Goal: Transaction & Acquisition: Book appointment/travel/reservation

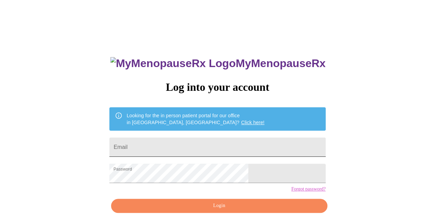
click at [228, 142] on input "Email" at bounding box center [217, 146] width 216 height 19
type input "sandracobb1226@gmail.com"
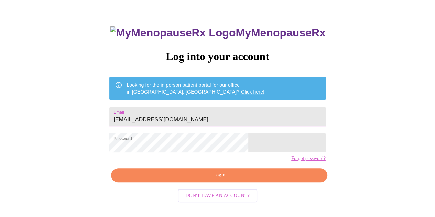
click at [238, 179] on span "Login" at bounding box center [219, 175] width 200 height 9
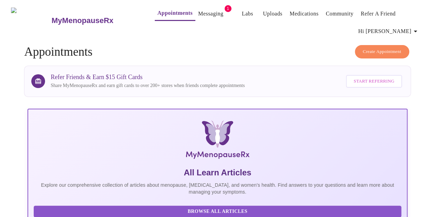
click at [198, 12] on link "Messaging" at bounding box center [210, 14] width 25 height 10
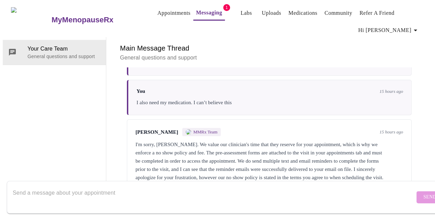
scroll to position [1199, 0]
click at [156, 186] on textarea "Send a message about your appointment" at bounding box center [214, 197] width 402 height 22
type textarea "You don't value me as a patient clearly"
click at [423, 193] on span "Send" at bounding box center [429, 197] width 13 height 9
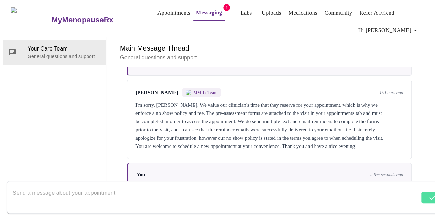
scroll to position [0, 0]
click at [172, 10] on link "Appointments" at bounding box center [173, 13] width 33 height 10
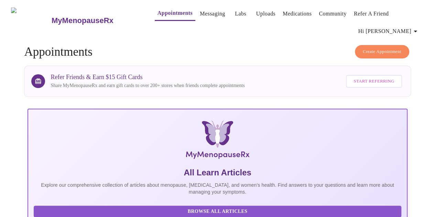
click at [200, 14] on link "Messaging" at bounding box center [212, 14] width 25 height 10
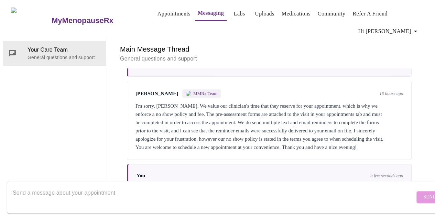
scroll to position [1240, 0]
click at [104, 186] on textarea "Send a message about your appointment" at bounding box center [214, 197] width 402 height 22
type textarea "I normally pay with insurance, I can't afford this added fee."
click at [423, 193] on span "Send" at bounding box center [429, 197] width 13 height 9
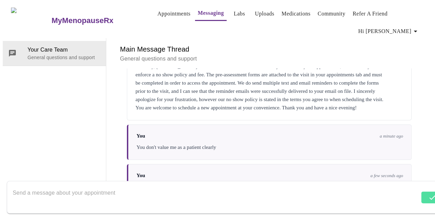
scroll to position [1247, 0]
click at [52, 191] on textarea "Send a message about your appointment" at bounding box center [216, 197] width 406 height 22
click at [69, 190] on textarea "Send a message about your appointment" at bounding box center [214, 197] width 402 height 22
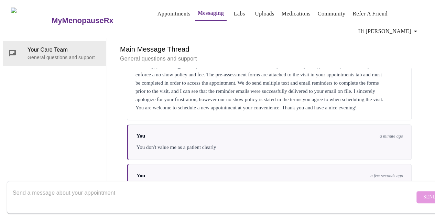
click at [105, 193] on textarea "Send a message about your appointment" at bounding box center [214, 197] width 402 height 22
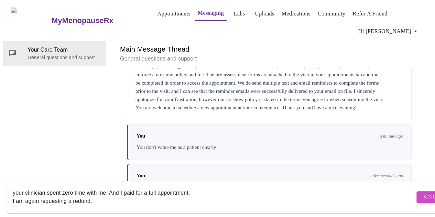
scroll to position [0, 0]
type textarea "your clinician spent zero time with me. And I paid for a full appointment. I am…"
click at [416, 191] on button "Send" at bounding box center [429, 197] width 27 height 12
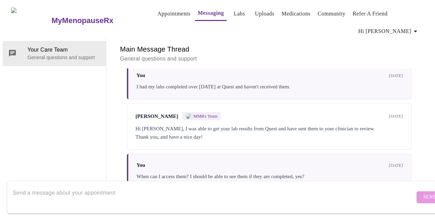
scroll to position [1, 0]
click at [157, 10] on link "Appointments" at bounding box center [173, 14] width 33 height 10
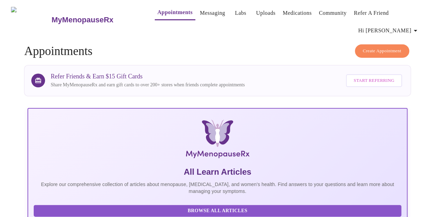
click at [295, 10] on link "Medications" at bounding box center [296, 13] width 29 height 10
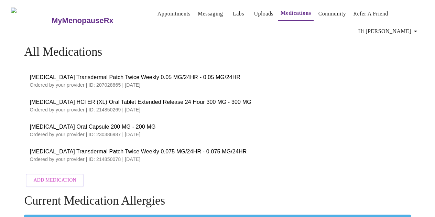
drag, startPoint x: 18, startPoint y: 96, endPoint x: 216, endPoint y: 160, distance: 208.3
click at [216, 160] on div "All Medications Estradiol Transdermal Patch Twice Weekly 0.05 MG/24HR - 0.05 MG…" at bounding box center [217, 190] width 429 height 291
copy ul "buPROPion HCl ER (XL) Oral Tablet Extended Release 24 Hour 300 MG - 300 MG Orde…"
click at [252, 24] on span "Appointments Messaging Labs Uploads Medications Community Refer a Friend Hi San…" at bounding box center [282, 20] width 283 height 35
click at [233, 11] on link "Labs" at bounding box center [238, 14] width 11 height 10
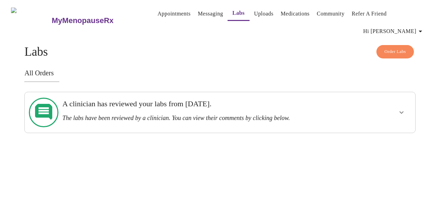
click at [276, 114] on h3 "The labs have been reviewed by a clinician. You can view their comments by clic…" at bounding box center [201, 117] width 278 height 7
click at [401, 108] on icon "show more" at bounding box center [401, 112] width 8 height 8
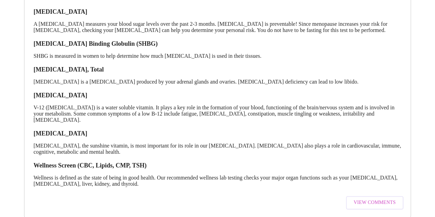
scroll to position [158, 0]
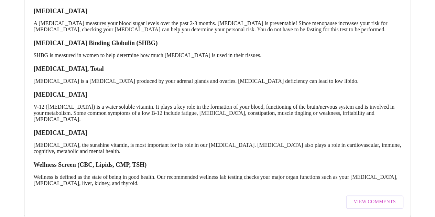
click at [373, 198] on span "View Comments" at bounding box center [374, 202] width 42 height 9
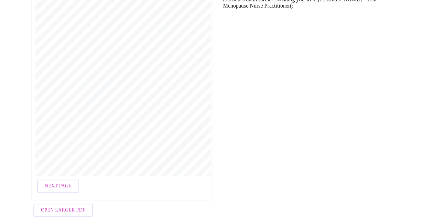
scroll to position [142, 0]
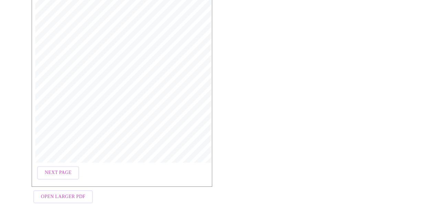
click at [73, 197] on span "Open Larger PDF" at bounding box center [63, 196] width 44 height 9
click at [48, 171] on span "Next Page" at bounding box center [58, 172] width 27 height 9
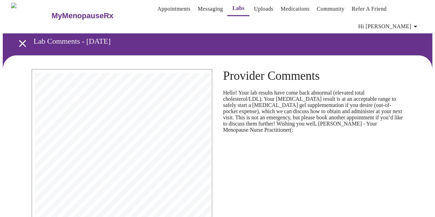
scroll to position [0, 0]
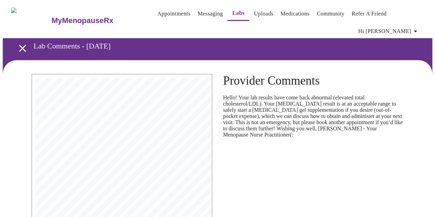
click at [256, 9] on link "Uploads" at bounding box center [264, 14] width 20 height 10
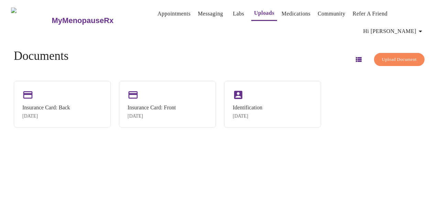
click at [289, 17] on link "Medications" at bounding box center [295, 14] width 29 height 10
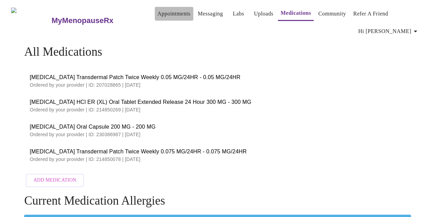
click at [166, 14] on link "Appointments" at bounding box center [173, 14] width 33 height 10
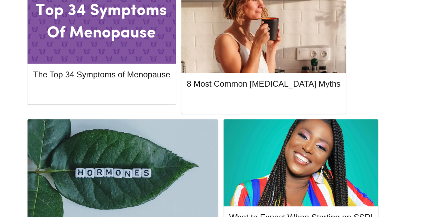
scroll to position [378, 0]
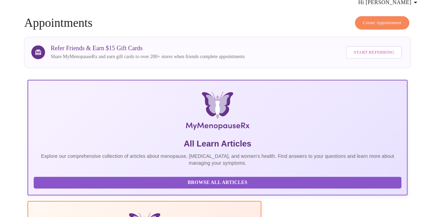
scroll to position [0, 0]
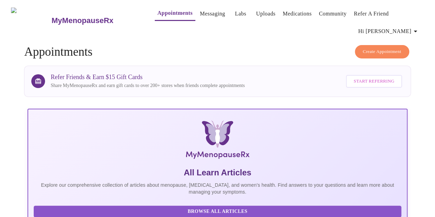
click at [300, 12] on link "Medications" at bounding box center [296, 14] width 29 height 10
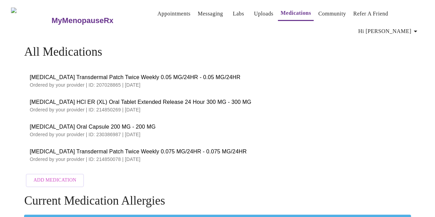
click at [202, 14] on link "Messaging" at bounding box center [210, 14] width 25 height 10
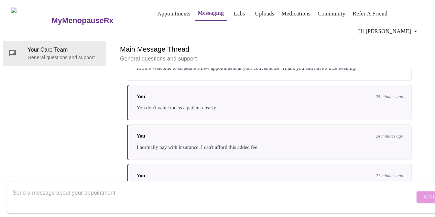
scroll to position [1323, 0]
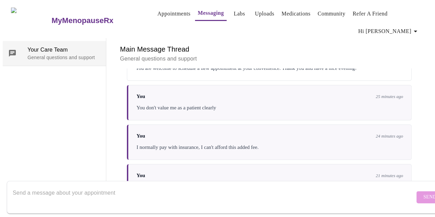
click at [48, 46] on span "Your Care Team" at bounding box center [63, 50] width 73 height 8
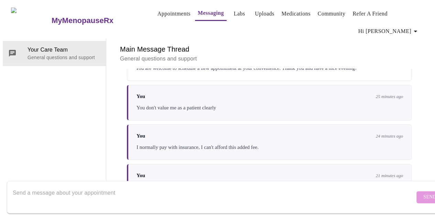
scroll to position [0, 0]
click at [397, 27] on span "Hi [PERSON_NAME]" at bounding box center [388, 31] width 61 height 10
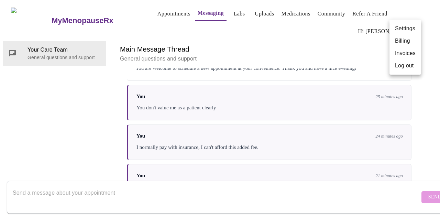
click at [329, 11] on div at bounding box center [220, 108] width 440 height 217
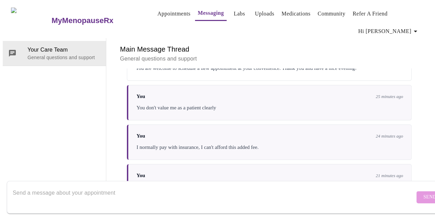
click at [325, 9] on link "Community" at bounding box center [331, 14] width 28 height 10
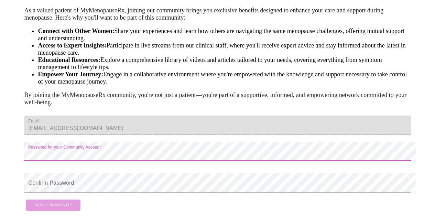
scroll to position [105, 0]
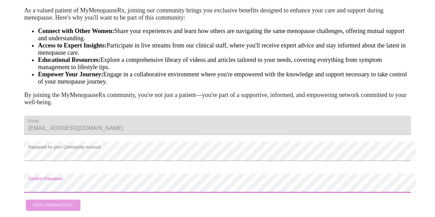
click at [52, 194] on form "Email sandracobb1226@gmail.com Password for your Community Account Confirm Pass…" at bounding box center [217, 163] width 386 height 102
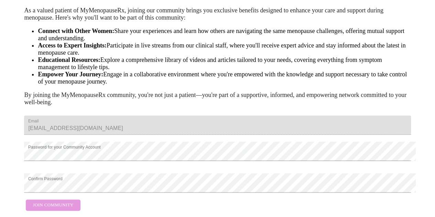
click at [39, 191] on form "Email sandracobb1226@gmail.com Password for your Community Account Confirm Pass…" at bounding box center [217, 163] width 386 height 102
click at [52, 196] on form "Email sandracobb1226@gmail.com Password for your Community Account Confirm Pass…" at bounding box center [217, 163] width 386 height 102
click at [65, 192] on form "Email sandracobb1226@gmail.com Password for your Community Account Confirm Pass…" at bounding box center [217, 163] width 386 height 102
click at [66, 192] on form "Email sandracobb1226@gmail.com Password for your Community Account Confirm Pass…" at bounding box center [217, 163] width 386 height 102
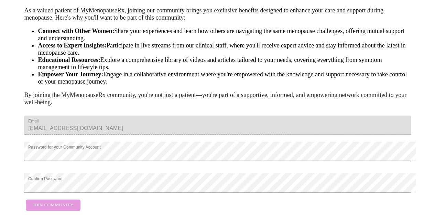
click at [66, 192] on form "Email sandracobb1226@gmail.com Password for your Community Account Confirm Pass…" at bounding box center [217, 163] width 386 height 102
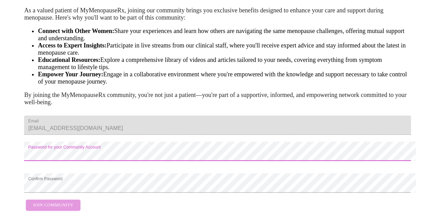
click at [50, 198] on form "Email sandracobb1226@gmail.com Password for your Community Account Confirm Pass…" at bounding box center [217, 163] width 386 height 102
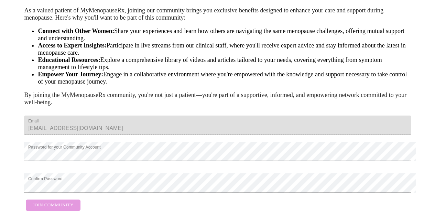
click at [54, 194] on form "Email sandracobb1226@gmail.com Password for your Community Account Confirm Pass…" at bounding box center [217, 163] width 386 height 102
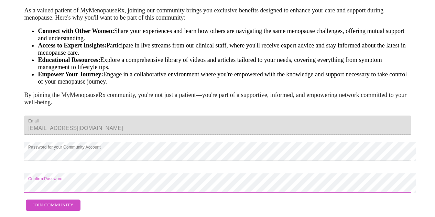
click at [59, 201] on span "Join Community" at bounding box center [53, 205] width 41 height 8
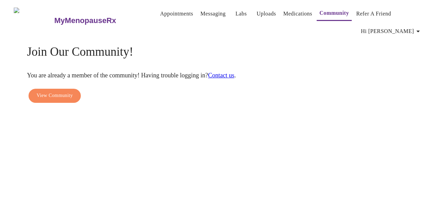
scroll to position [0, 0]
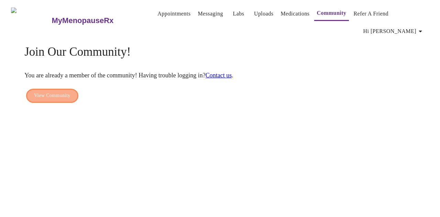
click at [45, 91] on span "View Community" at bounding box center [52, 95] width 36 height 9
click at [59, 91] on span "View Community" at bounding box center [52, 95] width 36 height 9
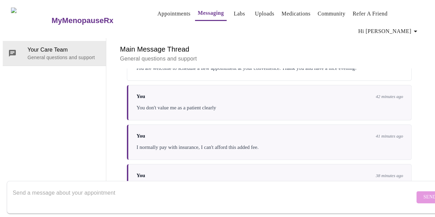
scroll to position [1323, 0]
click at [44, 186] on textarea "Send a message about your appointment" at bounding box center [214, 197] width 402 height 22
paste textarea "had not seen the email to redo ALL of my health history (even though they alrea…"
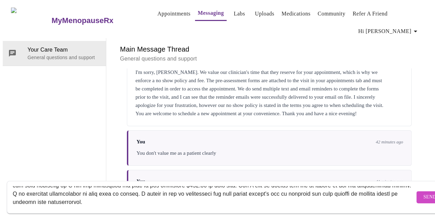
scroll to position [49, 0]
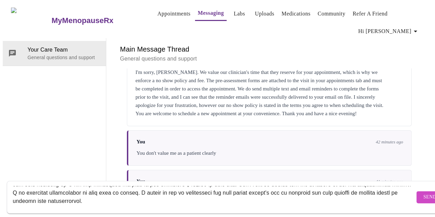
click at [206, 193] on textarea "Send a message about your appointment" at bounding box center [214, 197] width 402 height 22
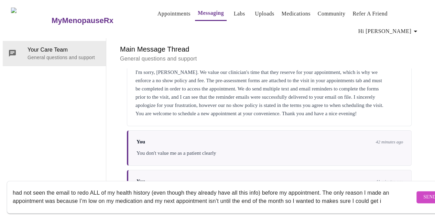
scroll to position [0, 0]
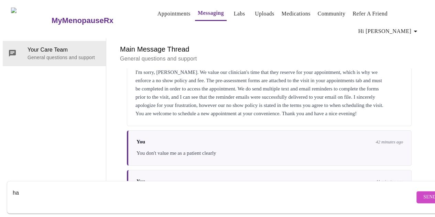
type textarea "h"
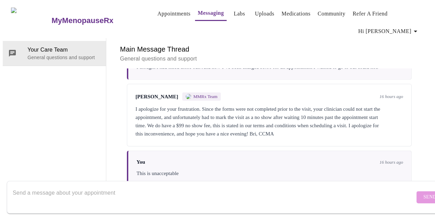
scroll to position [876, 0]
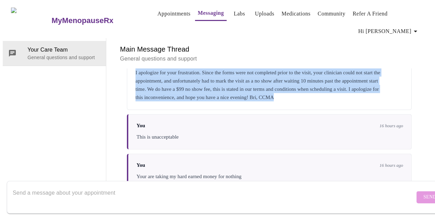
drag, startPoint x: 110, startPoint y: 49, endPoint x: 383, endPoint y: 89, distance: 276.0
click at [383, 89] on div "Main Message Thread General questions and support Messages are typically review…" at bounding box center [269, 118] width 326 height 161
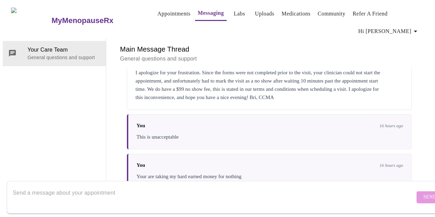
click at [274, 123] on div "You 16 hours ago" at bounding box center [269, 126] width 266 height 6
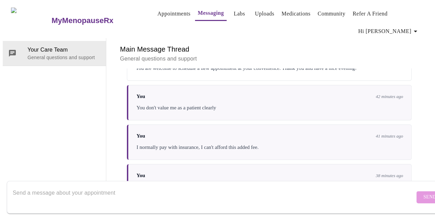
scroll to position [1323, 0]
click at [67, 191] on textarea "Send a message about your appointment" at bounding box center [214, 197] width 402 height 22
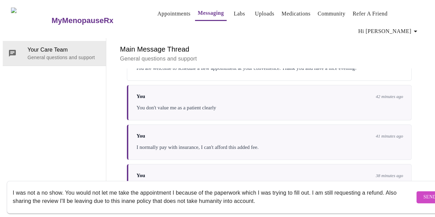
click at [303, 200] on textarea "I was not a no show. You would not let me take the appointment I because of the…" at bounding box center [214, 197] width 402 height 22
click at [205, 197] on textarea "I was not a no show. You would not let me take the appointment I because of the…" at bounding box center [214, 197] width 402 height 22
paste textarea "Disappointed with Appointment Cancellation and Unjust Charge I’m extremely disa…"
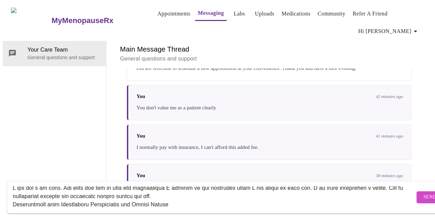
scroll to position [104, 0]
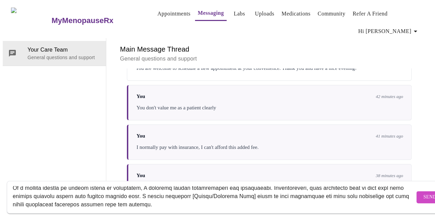
click at [267, 190] on textarea "Send a message about your appointment" at bounding box center [214, 197] width 402 height 22
click at [225, 192] on textarea "Send a message about your appointment" at bounding box center [214, 197] width 402 height 22
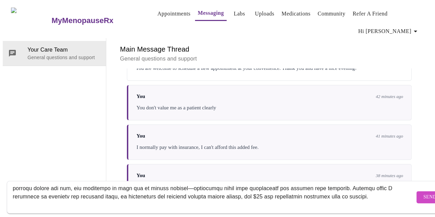
scroll to position [35, 0]
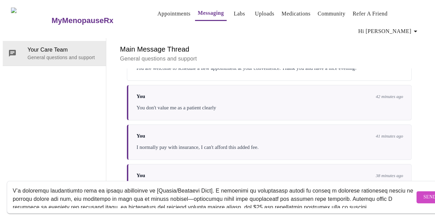
click at [210, 186] on textarea "Send a message about your appointment" at bounding box center [214, 197] width 402 height 22
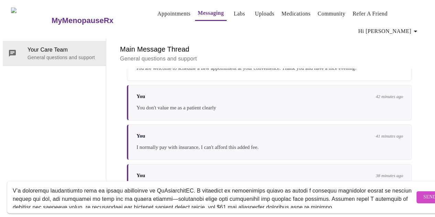
click at [186, 186] on textarea "Send a message about your appointment" at bounding box center [214, 197] width 402 height 22
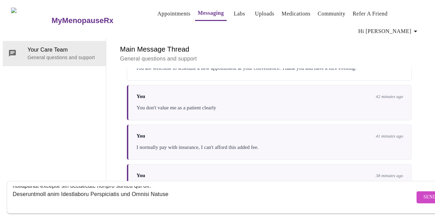
scroll to position [0, 0]
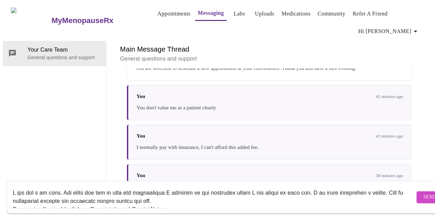
click at [386, 186] on textarea "Send a message about your appointment" at bounding box center [214, 197] width 402 height 22
click at [199, 12] on link "Messaging" at bounding box center [211, 13] width 26 height 10
click at [387, 186] on textarea "Send a message about your appointment" at bounding box center [214, 197] width 402 height 22
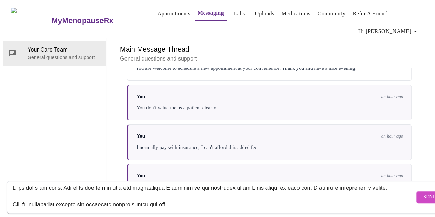
click at [15, 188] on textarea "Send a message about your appointment" at bounding box center [214, 197] width 402 height 22
paste textarea "Dear [Clinic/Provider Name], I am writing to formally request a refund of the $…"
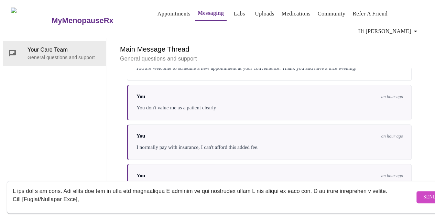
scroll to position [0, 0]
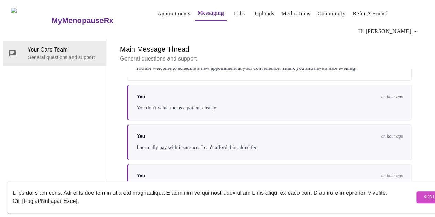
click at [88, 196] on textarea "Send a message about your appointment" at bounding box center [214, 197] width 402 height 22
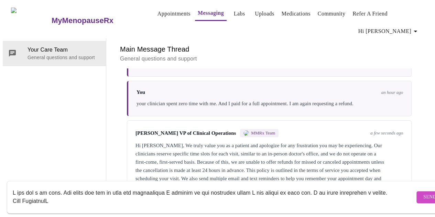
scroll to position [1415, 0]
click at [14, 194] on textarea "Send a message about your appointment" at bounding box center [214, 197] width 402 height 22
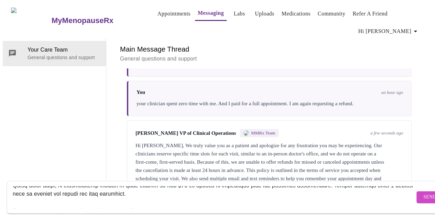
scroll to position [137, 0]
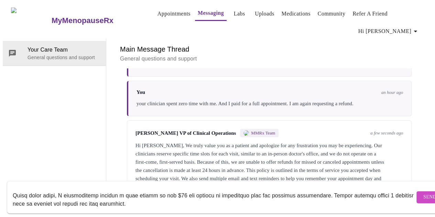
click at [383, 200] on textarea "Send a message about your appointment" at bounding box center [214, 197] width 402 height 22
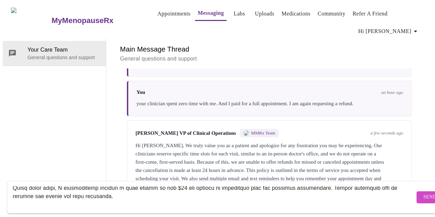
click at [359, 190] on textarea "Send a message about your appointment" at bounding box center [214, 197] width 402 height 22
click at [368, 189] on textarea "Send a message about your appointment" at bounding box center [214, 197] width 402 height 22
click at [368, 188] on textarea "Send a message about your appointment" at bounding box center [214, 197] width 402 height 22
click at [13, 189] on textarea "Send a message about your appointment" at bounding box center [214, 197] width 402 height 22
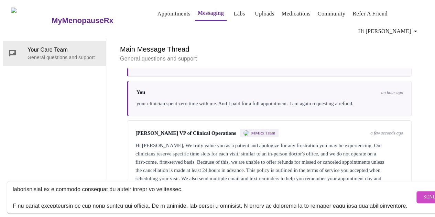
scroll to position [137, 0]
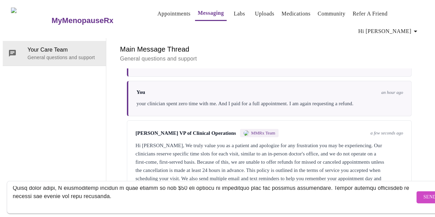
click at [12, 182] on form "Send" at bounding box center [227, 197] width 441 height 33
click at [13, 186] on textarea "Send a message about your appointment" at bounding box center [214, 197] width 402 height 22
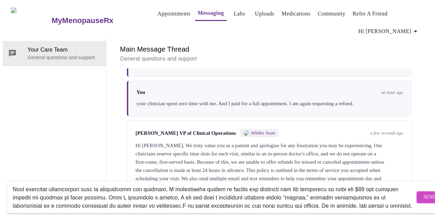
scroll to position [76, 0]
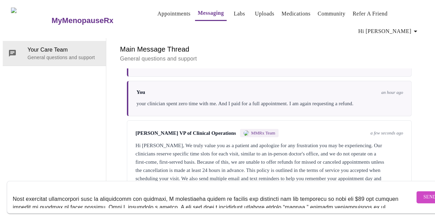
click at [14, 198] on textarea "Send a message about your appointment" at bounding box center [214, 197] width 402 height 22
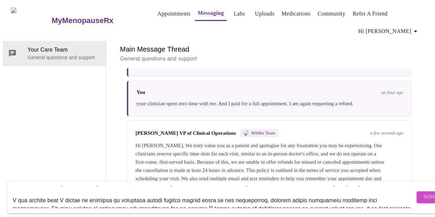
scroll to position [35, 0]
click at [22, 200] on textarea "Send a message about your appointment" at bounding box center [214, 197] width 402 height 22
click at [18, 200] on textarea "Send a message about your appointment" at bounding box center [214, 197] width 402 height 22
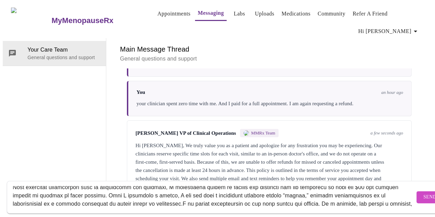
scroll to position [80, 0]
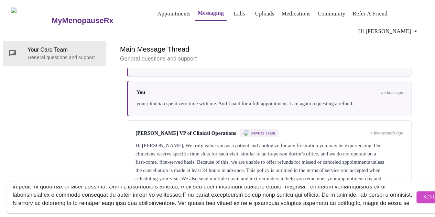
click at [183, 194] on textarea "Send a message about your appointment" at bounding box center [214, 197] width 402 height 22
drag, startPoint x: 186, startPoint y: 190, endPoint x: 179, endPoint y: 194, distance: 8.0
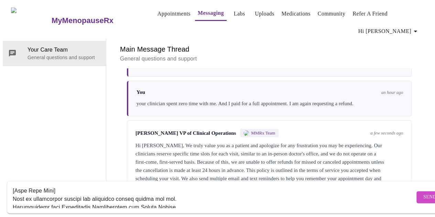
scroll to position [149, 0]
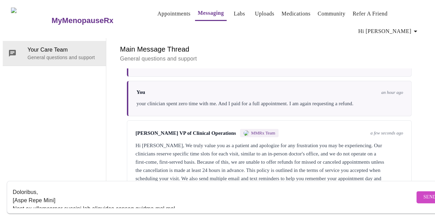
click at [68, 198] on textarea "Send a message about your appointment" at bounding box center [214, 197] width 402 height 22
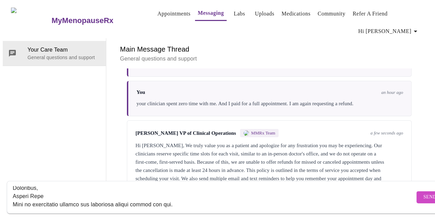
click at [13, 189] on textarea "Send a message about your appointment" at bounding box center [214, 197] width 402 height 22
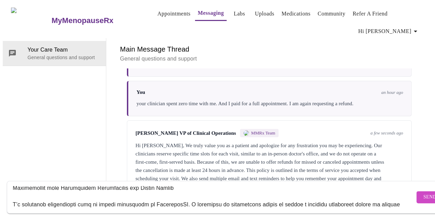
scroll to position [179, 0]
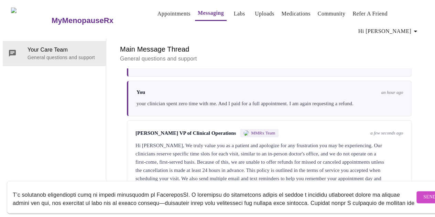
click at [185, 186] on textarea "Send a message about your appointment" at bounding box center [214, 197] width 402 height 22
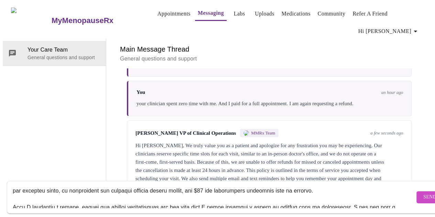
scroll to position [211, 0]
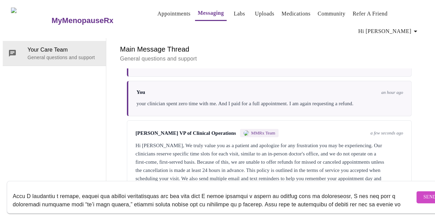
click at [13, 197] on textarea "Send a message about your appointment" at bounding box center [214, 197] width 402 height 22
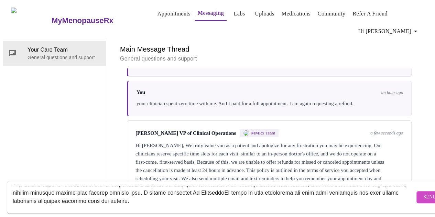
scroll to position [221, 0]
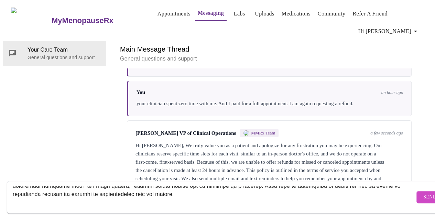
click at [115, 200] on textarea "Send a message about your appointment" at bounding box center [214, 197] width 402 height 22
click at [49, 202] on div at bounding box center [214, 197] width 402 height 26
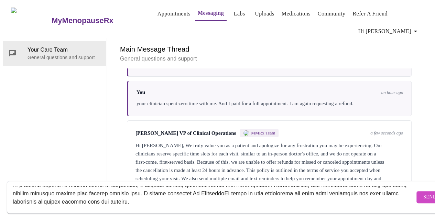
scroll to position [247, 0]
click at [187, 198] on textarea "Send a message about your appointment" at bounding box center [214, 197] width 402 height 22
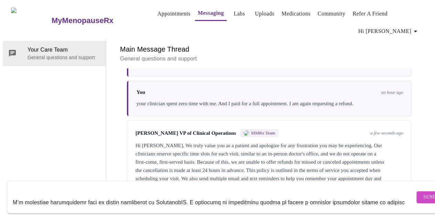
scroll to position [137, 0]
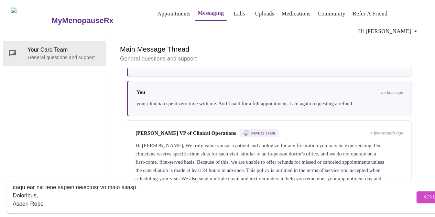
click at [51, 197] on textarea "Send a message about your appointment" at bounding box center [214, 197] width 402 height 22
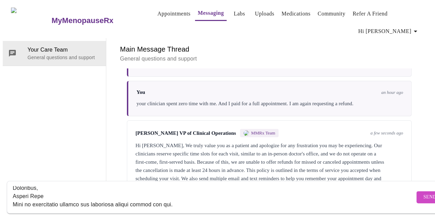
scroll to position [153, 0]
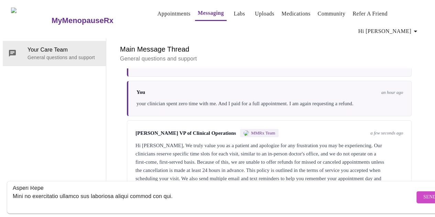
click at [55, 189] on textarea "Send a message about your appointment" at bounding box center [214, 197] width 402 height 22
click at [56, 191] on textarea "Send a message about your appointment" at bounding box center [214, 197] width 402 height 22
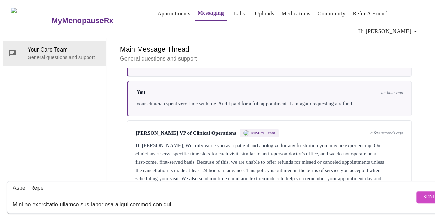
scroll to position [188, 0]
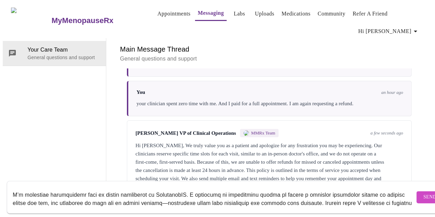
type textarea "I was not a no show. You would not let me take the appointment I because of the…"
click at [423, 193] on span "Send" at bounding box center [429, 197] width 13 height 9
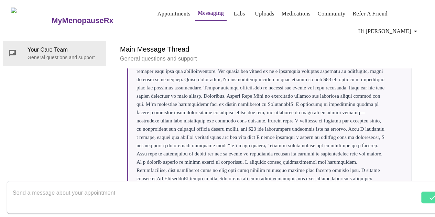
scroll to position [1671, 0]
click at [155, 9] on button "Appointments" at bounding box center [174, 14] width 38 height 14
click at [163, 11] on link "Appointments" at bounding box center [173, 14] width 33 height 10
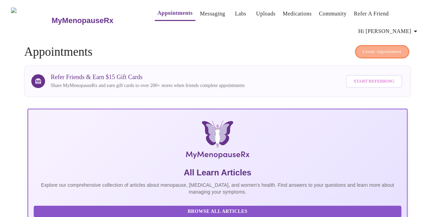
click at [366, 49] on span "Create Appointment" at bounding box center [381, 52] width 38 height 8
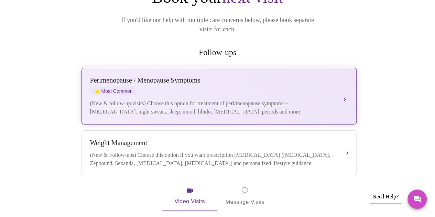
click at [170, 99] on div "(New & follow-up visits) Choose this option for treatment of peri/menopause sym…" at bounding box center [212, 107] width 244 height 16
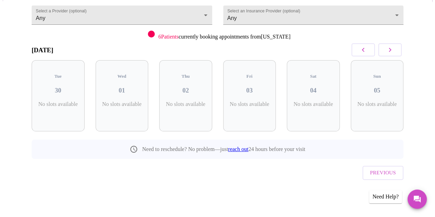
scroll to position [63, 0]
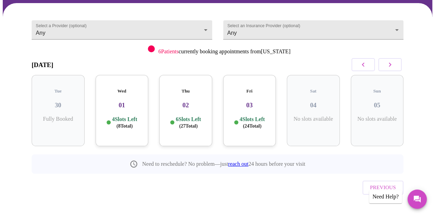
click at [115, 101] on h3 "01" at bounding box center [122, 105] width 42 height 8
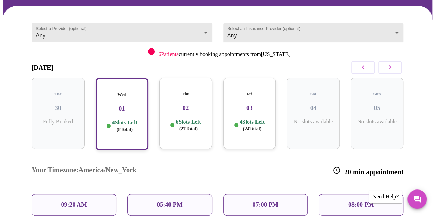
scroll to position [0, 0]
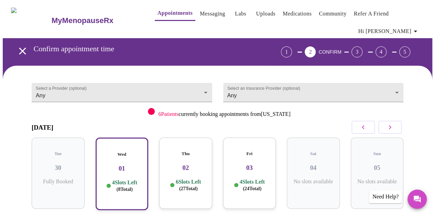
click at [202, 11] on link "Messaging" at bounding box center [212, 14] width 25 height 10
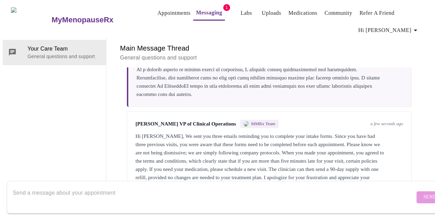
scroll to position [1763, 0]
click at [344, 146] on div "Hi [PERSON_NAME], We sent you three emails reminding you to complete your intak…" at bounding box center [268, 161] width 267 height 58
click at [70, 190] on textarea "Send a message about your appointment" at bounding box center [214, 197] width 402 height 22
click at [71, 189] on textarea "Send a message about your appointment" at bounding box center [214, 197] width 402 height 22
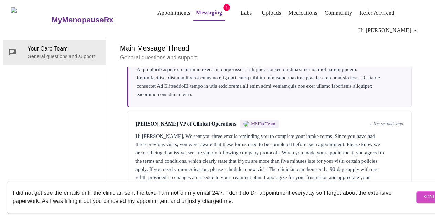
drag, startPoint x: 149, startPoint y: 194, endPoint x: 155, endPoint y: 197, distance: 6.3
click at [152, 195] on textarea "I did not get see the emails until the clinician sent the text. I am not on my …" at bounding box center [214, 197] width 402 height 22
click at [242, 198] on textarea "I did not get see the emails until the clinician sent the text. I am not on my …" at bounding box center [214, 197] width 402 height 22
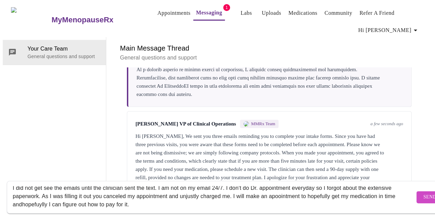
drag, startPoint x: 301, startPoint y: 189, endPoint x: 297, endPoint y: 188, distance: 3.9
click at [300, 190] on textarea "I did not get see the emails until the clinician sent the text. I am not on my …" at bounding box center [214, 197] width 402 height 22
click at [81, 200] on textarea "I did not get see the emails until the clinician sent the text. I am not on my …" at bounding box center [214, 197] width 402 height 22
click at [67, 198] on textarea "I did not get see the emails until the clinician sent the text. I am not on my …" at bounding box center [214, 197] width 402 height 22
click at [193, 198] on textarea "I did not get see the emails until the clinician sent the text. I am not on my …" at bounding box center [214, 197] width 402 height 22
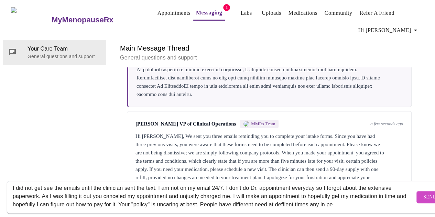
scroll to position [13, 0]
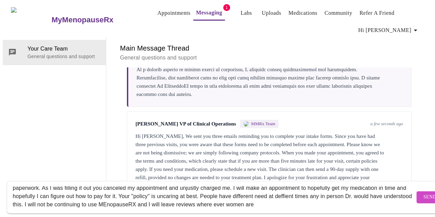
click at [345, 194] on textarea "I did not get see the emails until the clinician sent the text. I am not on my …" at bounding box center [214, 197] width 402 height 22
click at [344, 190] on textarea "I did not get see the emails until the clinician sent the text. I am not on my …" at bounding box center [214, 197] width 402 height 22
click at [348, 190] on textarea "I did not get see the emails until the clinician sent the text. I am not on my …" at bounding box center [214, 197] width 402 height 22
drag, startPoint x: 348, startPoint y: 189, endPoint x: 337, endPoint y: 190, distance: 10.3
click at [337, 190] on textarea "I did not get see the emails until the clinician sent the text. I am not on my …" at bounding box center [214, 197] width 402 height 22
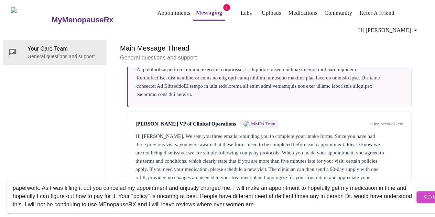
click at [352, 190] on textarea "I did not get see the emails until the clinician sent the text. I am not on my …" at bounding box center [214, 197] width 402 height 22
click at [349, 202] on div "I did not get see the emails until the clinician sent the text. I am not on my …" at bounding box center [214, 197] width 402 height 26
click at [339, 196] on textarea "I did not get see the emails until the clinician sent the text. I am not on my …" at bounding box center [214, 197] width 402 height 22
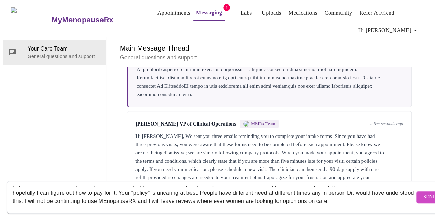
click at [23, 197] on textarea "I did not get see the emails until the clinician sent the text. I am not on my …" at bounding box center [214, 197] width 402 height 22
click at [24, 197] on textarea "I did not get see the emails until the clinician sent the text. I am not on my …" at bounding box center [214, 197] width 402 height 22
click at [192, 190] on textarea "I did not get see the emails until the clinician sent the text. I am not on my …" at bounding box center [214, 197] width 402 height 22
click at [111, 189] on textarea "I did not get see the emails until the clinician sent the text. I am not on my …" at bounding box center [214, 197] width 402 height 22
click at [65, 199] on textarea "I did not get see the emails until the clinician sent the text. I am not on my …" at bounding box center [214, 197] width 402 height 22
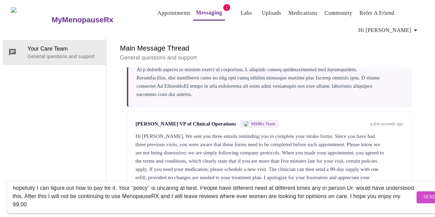
click at [108, 198] on textarea "I did not get see the emails until the clinician sent the text. I am not on my …" at bounding box center [214, 197] width 402 height 22
click at [130, 199] on textarea "I did not get see the emails until the clinician sent the text. I am not on my …" at bounding box center [214, 197] width 402 height 22
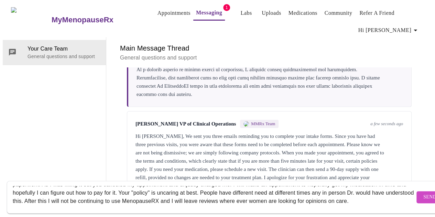
click at [111, 191] on textarea "I did not get see the emails until the clinician sent the text. I am not on my …" at bounding box center [214, 197] width 402 height 22
drag, startPoint x: 111, startPoint y: 191, endPoint x: 145, endPoint y: 217, distance: 42.9
click at [145, 201] on html "MyMenopauseRx Appointments Messaging 1 Labs Uploads Medications Community Refer…" at bounding box center [217, 100] width 435 height 201
click at [147, 211] on div "I did not get see the emails until the clinician sent the text. I am not on my …" at bounding box center [224, 197] width 448 height 40
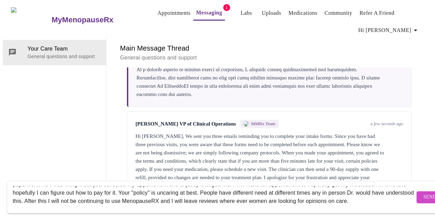
drag, startPoint x: 110, startPoint y: 187, endPoint x: 133, endPoint y: 196, distance: 24.9
click at [133, 196] on textarea "I did not get see the emails until the clinician sent the text. I am not on my …" at bounding box center [214, 197] width 402 height 22
drag, startPoint x: 110, startPoint y: 186, endPoint x: 141, endPoint y: 197, distance: 32.4
click at [141, 197] on textarea "I did not get see the emails until the clinician sent the text. I am not on my …" at bounding box center [214, 197] width 402 height 22
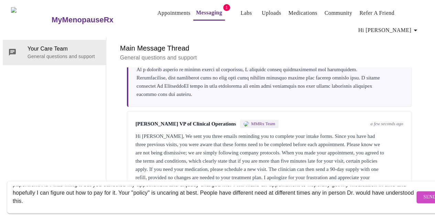
scroll to position [16, 0]
type textarea "I did not get see the emails until the clinician sent the text. I am not on my …"
click at [418, 191] on button "Send" at bounding box center [429, 197] width 27 height 12
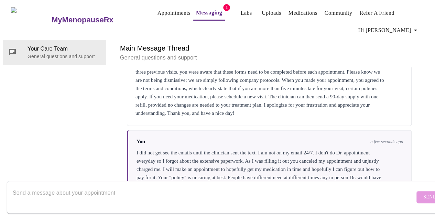
scroll to position [1838, 0]
click at [98, 190] on textarea "Send a message about your appointment" at bounding box center [214, 197] width 402 height 22
type textarea "I"
click at [56, 187] on textarea "to clarify: I only recieved" at bounding box center [214, 197] width 402 height 22
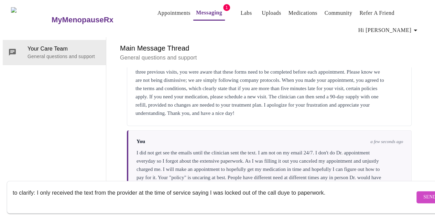
click at [284, 186] on textarea "to clarify: I only received the text from the provider at the time of service s…" at bounding box center [214, 197] width 402 height 22
type textarea "to clarify: I only received the text from the provider at the time of service s…"
click at [423, 193] on span "Send" at bounding box center [429, 197] width 13 height 9
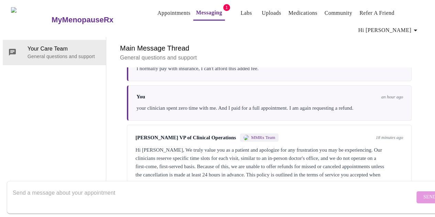
scroll to position [1337, 0]
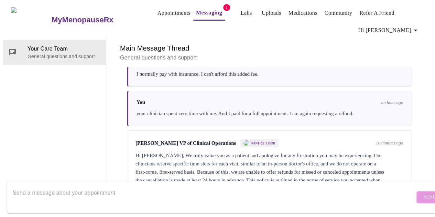
click at [87, 85] on div "Your Care Team General questions and support" at bounding box center [54, 117] width 103 height 161
click at [196, 8] on link "Messaging" at bounding box center [209, 13] width 26 height 10
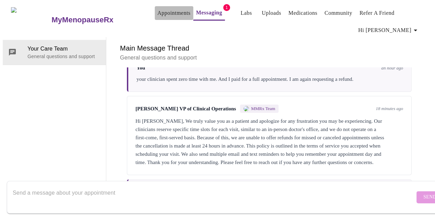
click at [157, 14] on link "Appointments" at bounding box center [173, 13] width 33 height 10
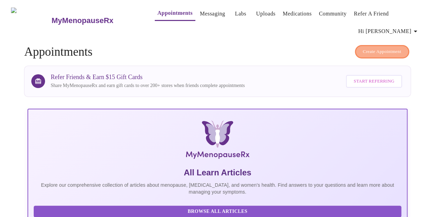
click at [400, 48] on span "Create Appointment" at bounding box center [381, 52] width 38 height 8
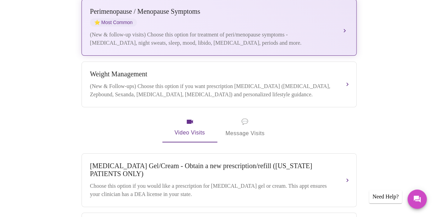
click at [234, 31] on div "(New & follow-up visits) Choose this option for treatment of peri/menopause sym…" at bounding box center [212, 39] width 244 height 16
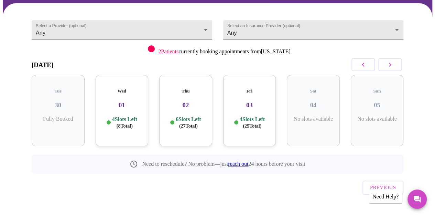
click at [131, 104] on div "Wed 01 4 Slots Left ( 8 Total)" at bounding box center [122, 110] width 53 height 71
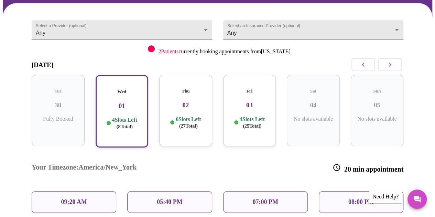
click at [93, 191] on div "09:20 AM" at bounding box center [74, 202] width 85 height 22
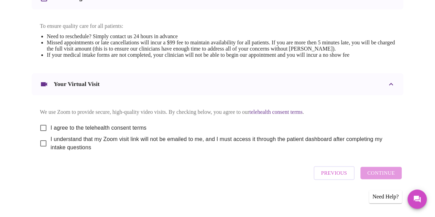
scroll to position [293, 0]
click at [36, 124] on input "I agree to the telehealth consent terms" at bounding box center [43, 128] width 14 height 14
checkbox input "true"
click at [41, 141] on input "I understand that my Zoom visit link will not be emailed to me, and I must acce…" at bounding box center [43, 143] width 14 height 14
checkbox input "true"
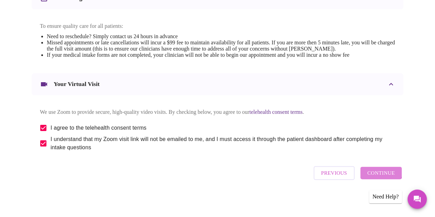
click at [378, 171] on span "Continue" at bounding box center [380, 172] width 27 height 9
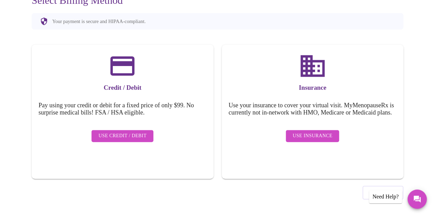
click at [326, 135] on span "Use Insurance" at bounding box center [312, 136] width 40 height 9
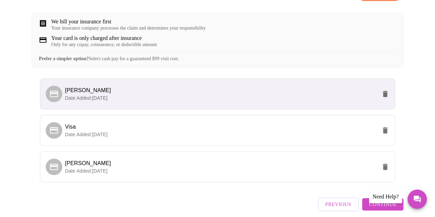
scroll to position [137, 0]
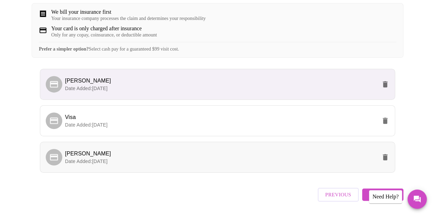
click at [267, 165] on p "Date Added: 09-29-2025" at bounding box center [221, 161] width 312 height 7
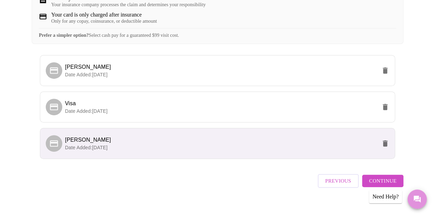
scroll to position [163, 0]
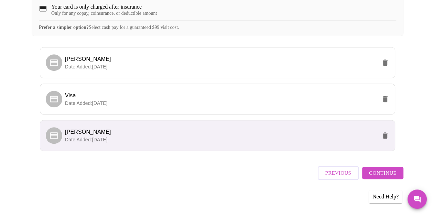
click at [372, 169] on button "Continue" at bounding box center [382, 173] width 41 height 12
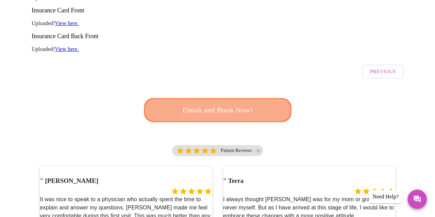
click at [257, 103] on span "Finish and Book Now!" at bounding box center [217, 109] width 130 height 13
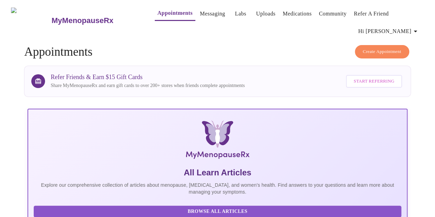
click at [206, 9] on link "Messaging" at bounding box center [212, 14] width 25 height 10
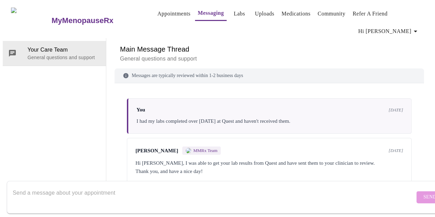
click at [157, 13] on link "Appointments" at bounding box center [173, 14] width 33 height 10
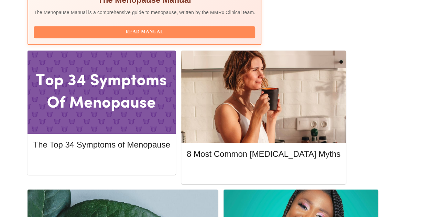
scroll to position [309, 0]
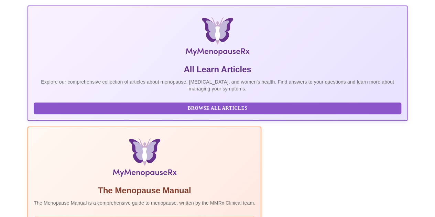
scroll to position [0, 0]
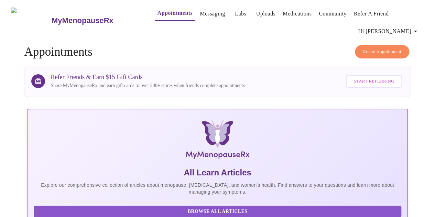
click at [204, 9] on link "Messaging" at bounding box center [212, 14] width 25 height 10
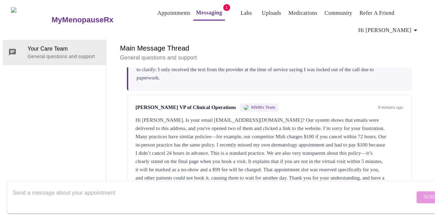
scroll to position [1996, 0]
click at [106, 186] on textarea "Send a message about your appointment" at bounding box center [214, 197] width 402 height 22
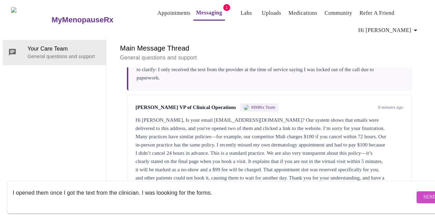
click at [161, 186] on textarea "I opened them once I got the text from the clinician. I was loooking for the fo…" at bounding box center [214, 197] width 402 height 22
type textarea "I opened them once I got the text from the clinician. I was looking for the for…"
click at [423, 193] on span "Send" at bounding box center [429, 197] width 13 height 9
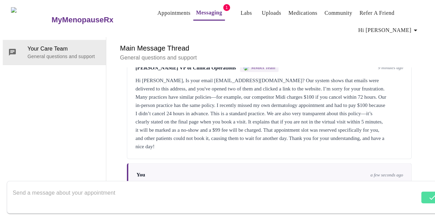
scroll to position [2037, 0]
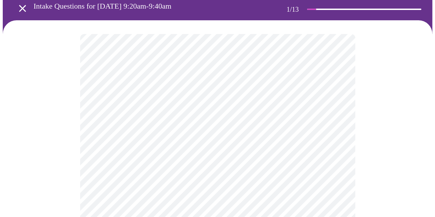
scroll to position [69, 0]
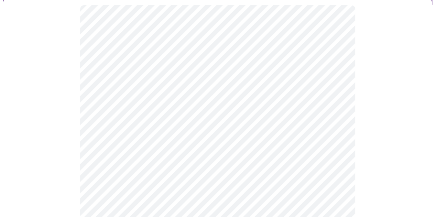
scroll to position [137, 0]
click at [159, 70] on body "MyMenopauseRx Appointments Messaging Labs Uploads Medications Community Refer a…" at bounding box center [217, 181] width 429 height 632
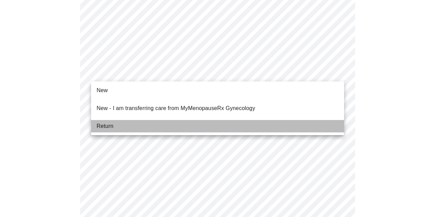
click at [153, 123] on li "Return" at bounding box center [217, 126] width 253 height 12
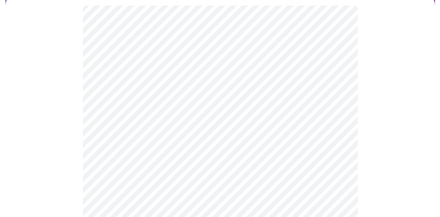
scroll to position [69, 0]
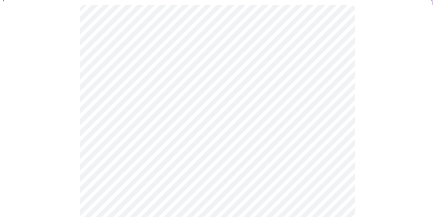
click at [233, 88] on body "MyMenopauseRx Appointments Messaging Labs Uploads Medications Community Refer a…" at bounding box center [217, 145] width 429 height 422
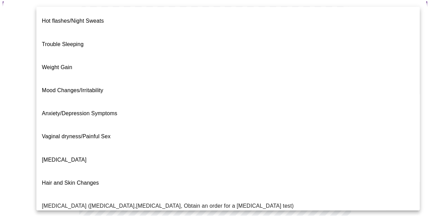
scroll to position [34, 0]
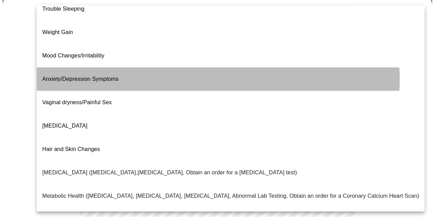
click at [218, 67] on li "Anxiety/Depression Symptoms" at bounding box center [231, 78] width 388 height 23
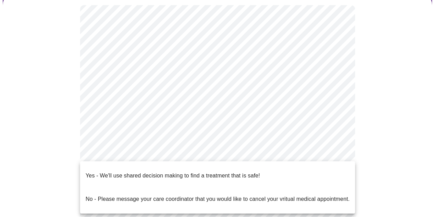
click at [129, 156] on body "MyMenopauseRx Appointments Messaging Labs Uploads Medications Community Refer a…" at bounding box center [220, 143] width 434 height 418
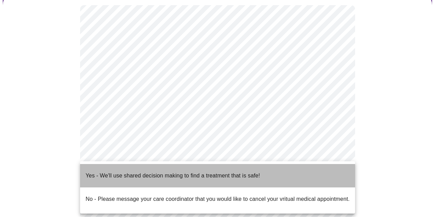
click at [137, 171] on p "Yes - We'll use shared decision making to find a treatment that is safe!" at bounding box center [173, 175] width 174 height 8
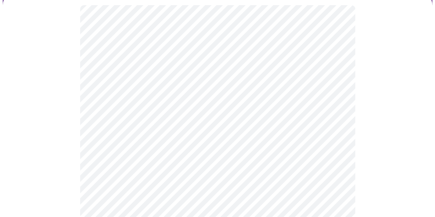
scroll to position [172, 0]
click at [31, 92] on div at bounding box center [217, 66] width 429 height 357
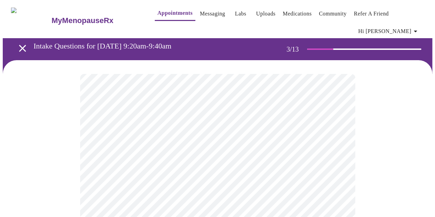
scroll to position [69, 0]
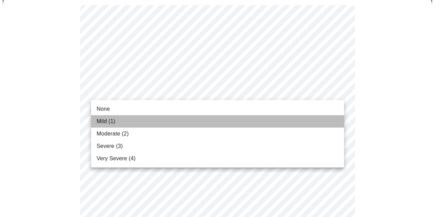
click at [179, 119] on li "Mild (1)" at bounding box center [217, 121] width 253 height 12
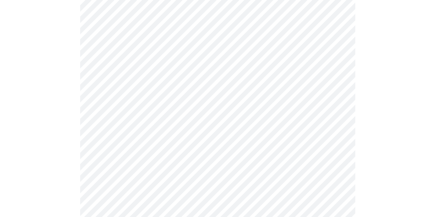
scroll to position [137, 0]
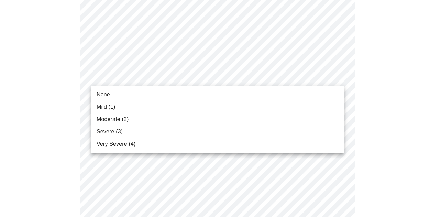
click at [177, 107] on li "Mild (1)" at bounding box center [217, 107] width 253 height 12
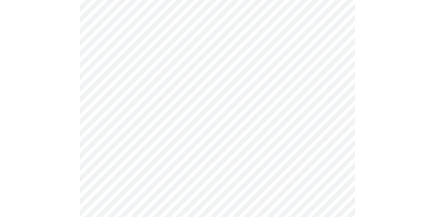
scroll to position [241, 0]
click at [175, 31] on body "MyMenopauseRx Appointments Messaging Labs Uploads Medications Community Refer a…" at bounding box center [217, 214] width 429 height 904
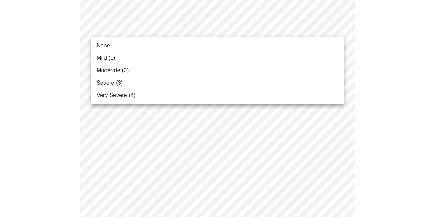
click at [171, 58] on li "Mild (1)" at bounding box center [217, 58] width 253 height 12
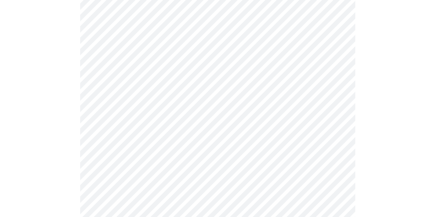
scroll to position [275, 0]
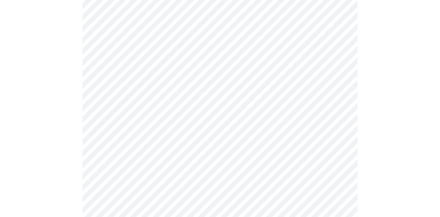
click at [172, 49] on body "MyMenopauseRx Appointments Messaging Labs Uploads Medications Community Refer a…" at bounding box center [220, 175] width 434 height 895
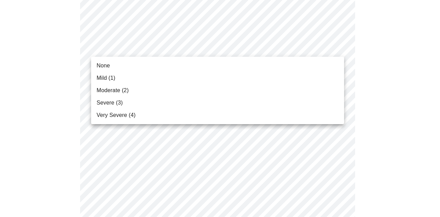
click at [180, 92] on li "Moderate (2)" at bounding box center [217, 90] width 253 height 12
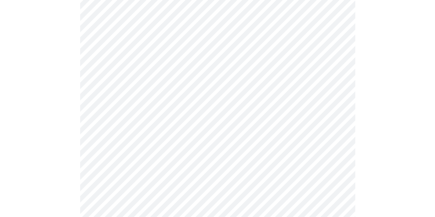
scroll to position [344, 0]
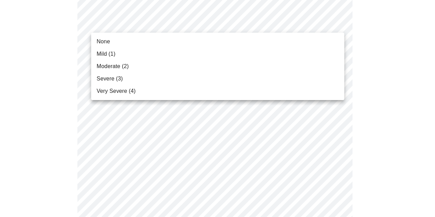
click at [173, 26] on body "MyMenopauseRx Appointments Messaging Labs Uploads Medications Community Refer a…" at bounding box center [217, 101] width 429 height 885
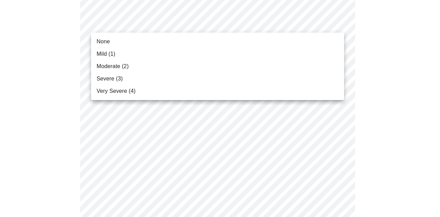
click at [175, 66] on li "Moderate (2)" at bounding box center [217, 66] width 253 height 12
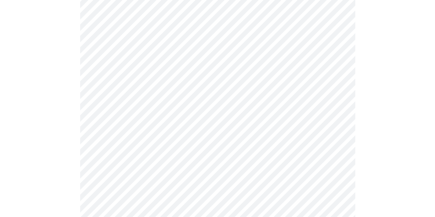
scroll to position [378, 0]
click at [177, 38] on body "MyMenopauseRx Appointments Messaging Labs Uploads Medications Community Refer a…" at bounding box center [217, 62] width 429 height 875
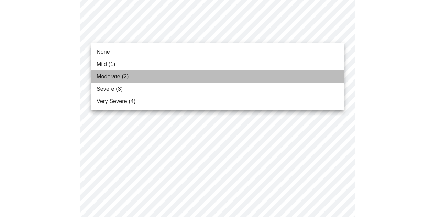
click at [174, 77] on li "Moderate (2)" at bounding box center [217, 76] width 253 height 12
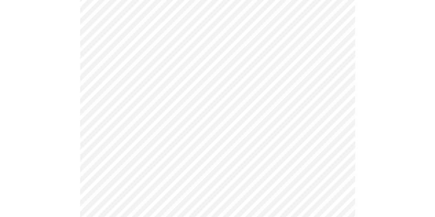
scroll to position [344, 0]
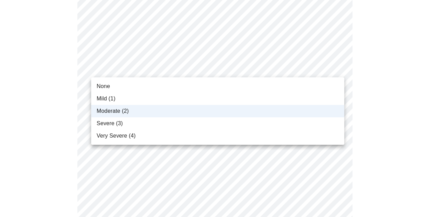
click at [154, 74] on body "MyMenopauseRx Appointments Messaging Labs Uploads Medications Community Refer a…" at bounding box center [217, 92] width 429 height 866
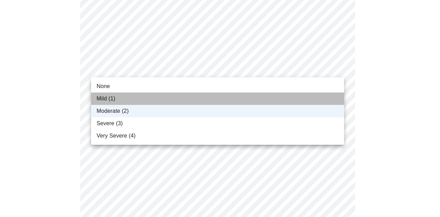
click at [152, 95] on li "Mild (1)" at bounding box center [217, 98] width 253 height 12
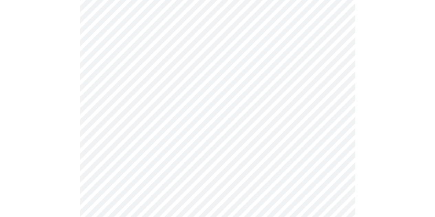
scroll to position [378, 0]
click at [169, 82] on body "MyMenopauseRx Appointments Messaging Labs Uploads Medications Community Refer a…" at bounding box center [217, 58] width 429 height 866
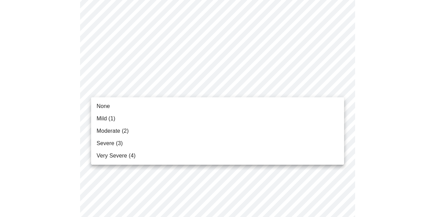
click at [172, 128] on li "Moderate (2)" at bounding box center [217, 131] width 253 height 12
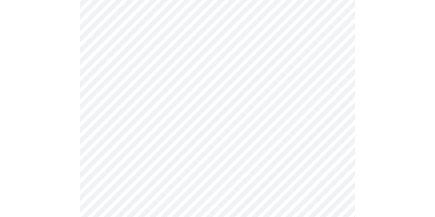
scroll to position [412, 0]
click at [171, 108] on body "MyMenopauseRx Appointments Messaging Labs Uploads Medications Community Refer a…" at bounding box center [217, 18] width 429 height 856
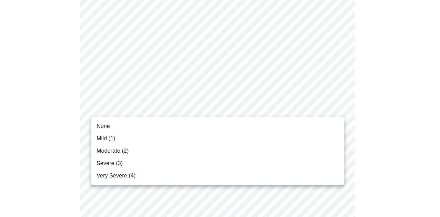
click at [168, 139] on li "Mild (1)" at bounding box center [217, 138] width 253 height 12
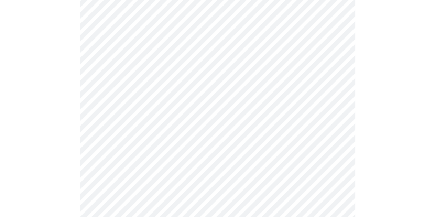
scroll to position [515, 0]
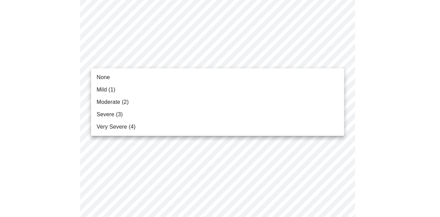
click at [138, 79] on li "None" at bounding box center [217, 77] width 253 height 12
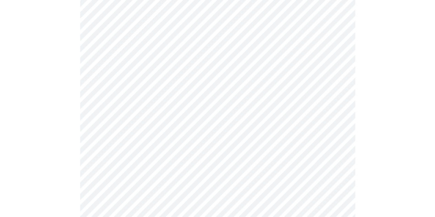
scroll to position [550, 0]
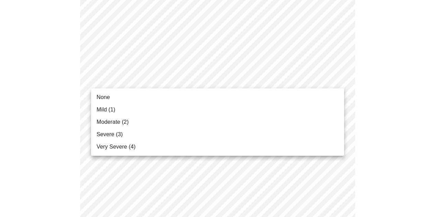
click at [145, 112] on li "Mild (1)" at bounding box center [217, 109] width 253 height 12
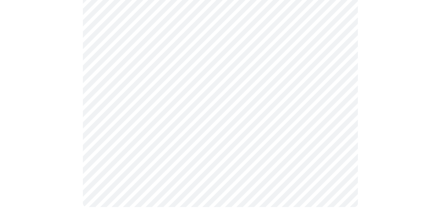
scroll to position [610, 0]
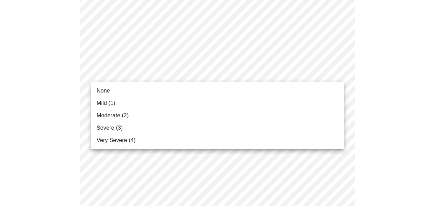
click at [157, 110] on li "Moderate (2)" at bounding box center [217, 115] width 253 height 12
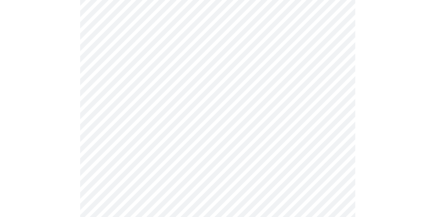
scroll to position [257, 0]
click at [165, 112] on body "MyMenopauseRx Appointments Messaging Labs Uploads Medications Community Refer a…" at bounding box center [217, 155] width 429 height 818
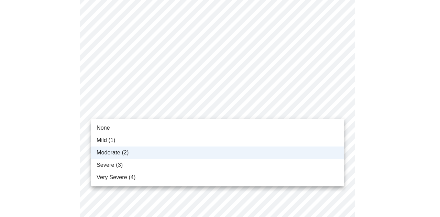
click at [165, 112] on body "MyMenopauseRx Appointments Messaging Labs Uploads Medications Community Refer a…" at bounding box center [220, 155] width 434 height 818
click at [169, 140] on li "Mild (1)" at bounding box center [217, 140] width 253 height 12
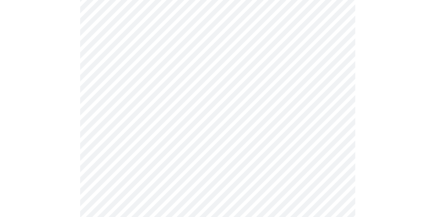
scroll to position [463, 0]
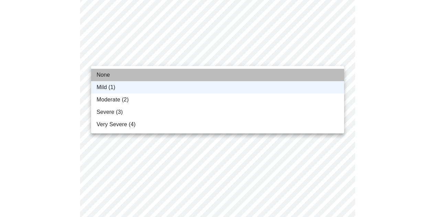
click at [130, 77] on li "None" at bounding box center [217, 75] width 253 height 12
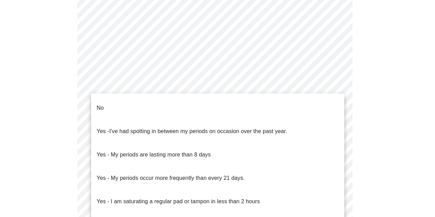
click at [149, 79] on body "MyMenopauseRx Appointments Messaging Labs Uploads Medications Community Refer a…" at bounding box center [217, 2] width 429 height 687
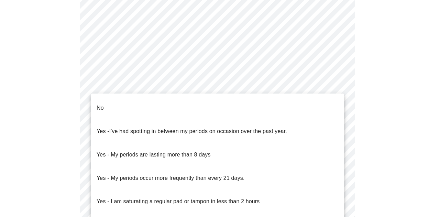
click at [131, 99] on li "No" at bounding box center [217, 107] width 253 height 23
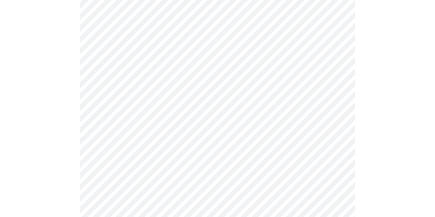
click at [141, 136] on body "MyMenopauseRx Appointments Messaging Labs Uploads Medications Community Refer a…" at bounding box center [217, 0] width 429 height 683
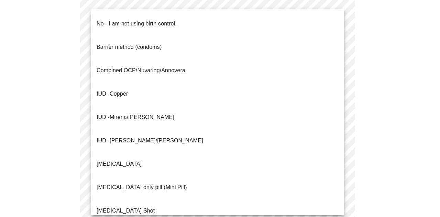
click at [125, 22] on p "No - I am not using birth control." at bounding box center [137, 24] width 80 height 8
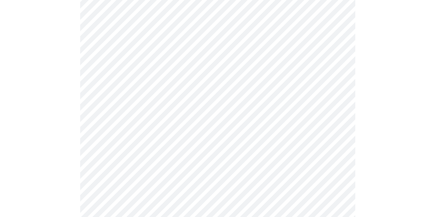
scroll to position [447, 0]
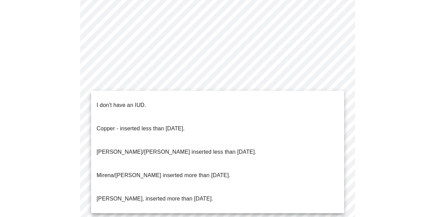
click at [113, 102] on p "I don't have an IUD." at bounding box center [121, 105] width 49 height 8
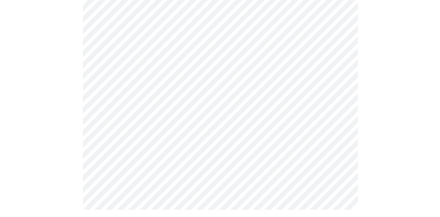
scroll to position [458, 0]
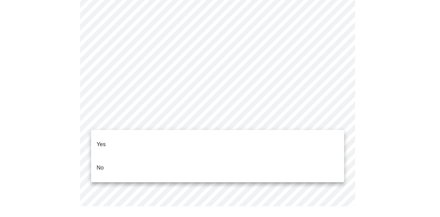
click at [141, 133] on li "Yes" at bounding box center [217, 144] width 253 height 23
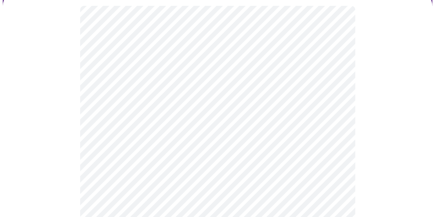
scroll to position [69, 0]
click at [31, 149] on div at bounding box center [217, 148] width 429 height 315
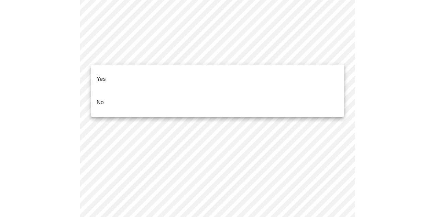
click at [191, 91] on li "No" at bounding box center [217, 102] width 253 height 23
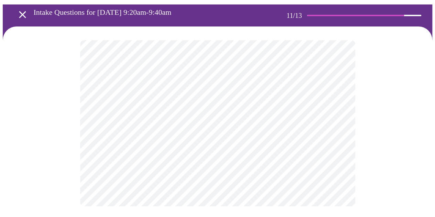
scroll to position [0, 0]
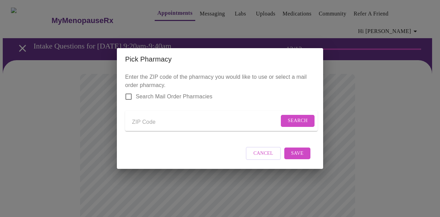
click at [141, 123] on input "Send a message to your care team" at bounding box center [205, 121] width 147 height 11
click at [276, 157] on button "Cancel" at bounding box center [263, 153] width 35 height 13
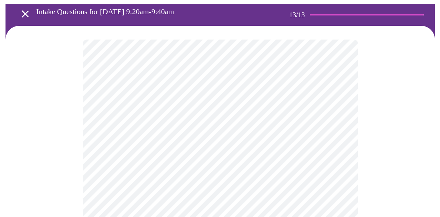
scroll to position [34, 0]
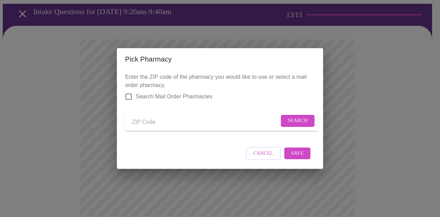
click at [144, 119] on input "Send a message to your care team" at bounding box center [205, 121] width 147 height 11
type input "31709"
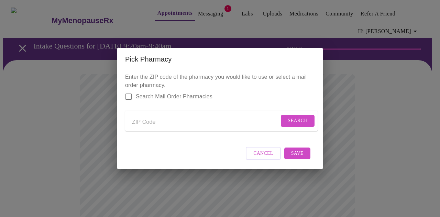
click at [134, 124] on input "Send a message to your care team" at bounding box center [205, 121] width 147 height 11
type input "31709"
click at [285, 120] on button "Search" at bounding box center [298, 121] width 34 height 12
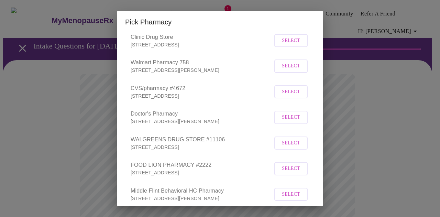
scroll to position [69, 0]
click at [293, 96] on span "Select" at bounding box center [291, 92] width 18 height 9
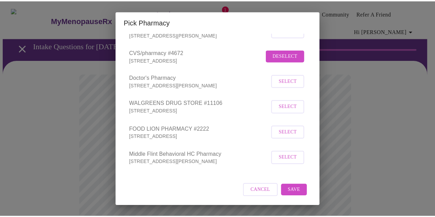
scroll to position [113, 0]
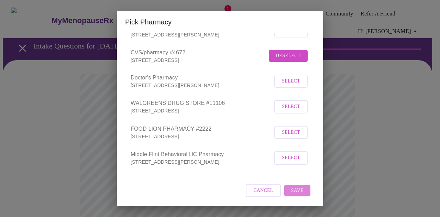
click at [294, 189] on span "Save" at bounding box center [297, 190] width 12 height 9
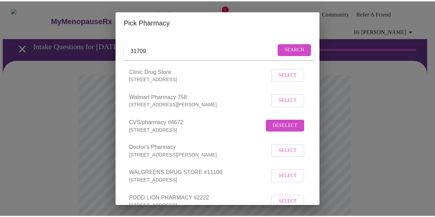
scroll to position [69, 0]
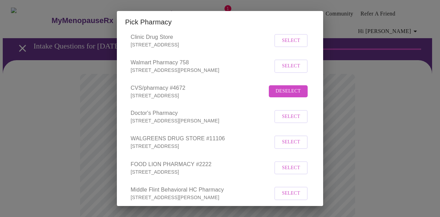
click at [354, 118] on div "Pick Pharmacy Enter the ZIP code of the pharmacy you would like to use or selec…" at bounding box center [220, 108] width 440 height 217
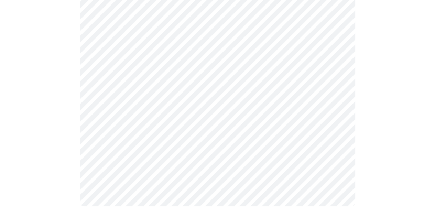
scroll to position [435, 0]
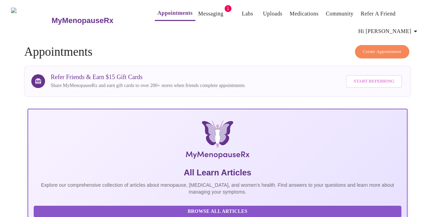
click at [201, 9] on link "Messaging" at bounding box center [210, 14] width 25 height 10
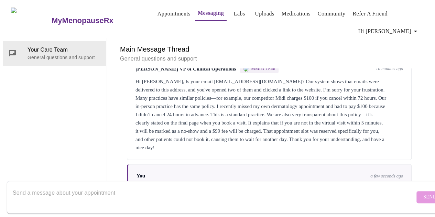
scroll to position [2037, 0]
click at [107, 186] on textarea "Send a message about your appointment" at bounding box center [214, 197] width 402 height 22
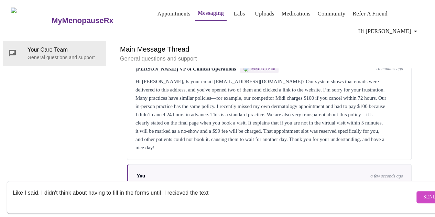
click at [179, 186] on textarea "Like I said, I didn't think about having to fill in the forms until I recieved …" at bounding box center [214, 197] width 402 height 22
click at [214, 186] on textarea "Like I said, I didn't think about having to fill in the forms until I received …" at bounding box center [214, 197] width 402 height 22
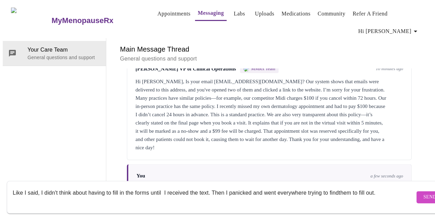
click at [337, 187] on textarea "Like I said, I didn't think about having to fill in the forms until I received …" at bounding box center [214, 197] width 402 height 22
click at [384, 188] on textarea "Like I said, I didn't think about having to fill in the forms until I received …" at bounding box center [214, 197] width 402 height 22
click at [33, 198] on textarea "Like I said, I didn't think about having to fill in the forms until I received …" at bounding box center [214, 197] width 402 height 22
click at [112, 198] on textarea "Like I said, I didn't think about having to fill in the forms until I received …" at bounding box center [214, 197] width 402 height 22
click at [114, 197] on textarea "Like I said, I didn't think about having to fill in the forms until I received …" at bounding box center [214, 197] width 402 height 22
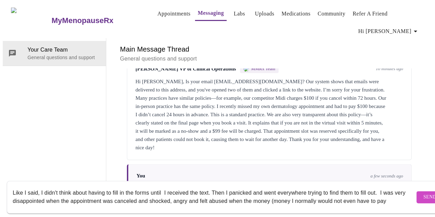
scroll to position [5, 0]
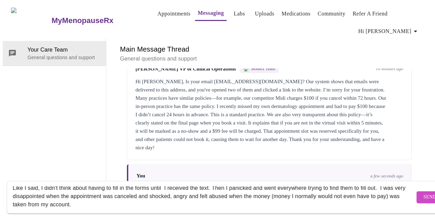
type textarea "Like I said, I didn't think about having to fill in the forms until I received …"
click at [423, 193] on span "Send" at bounding box center [429, 197] width 13 height 9
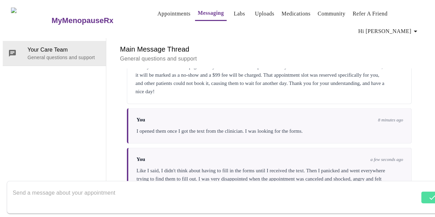
scroll to position [2103, 0]
